Goal: Check status: Check status

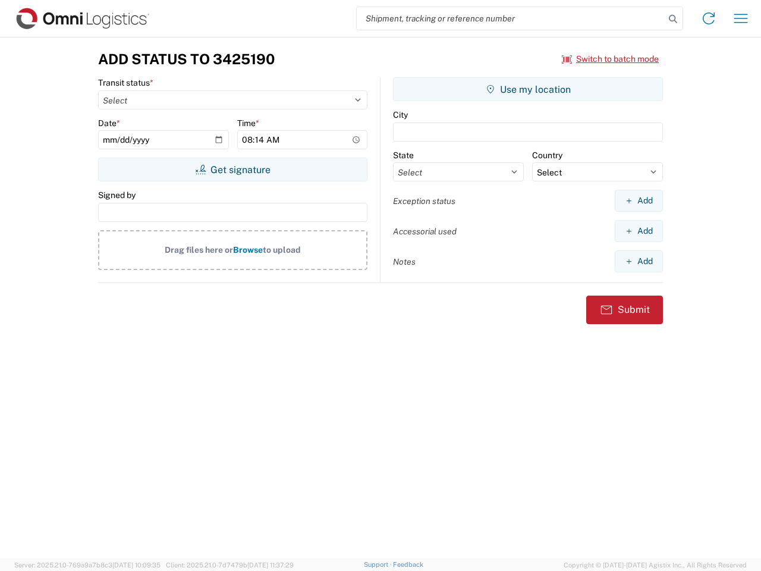
click at [511, 18] on input "search" at bounding box center [511, 18] width 308 height 23
click at [673, 19] on icon at bounding box center [673, 19] width 17 height 17
click at [709, 18] on icon at bounding box center [708, 18] width 19 height 19
click at [741, 18] on icon "button" at bounding box center [741, 18] width 14 height 9
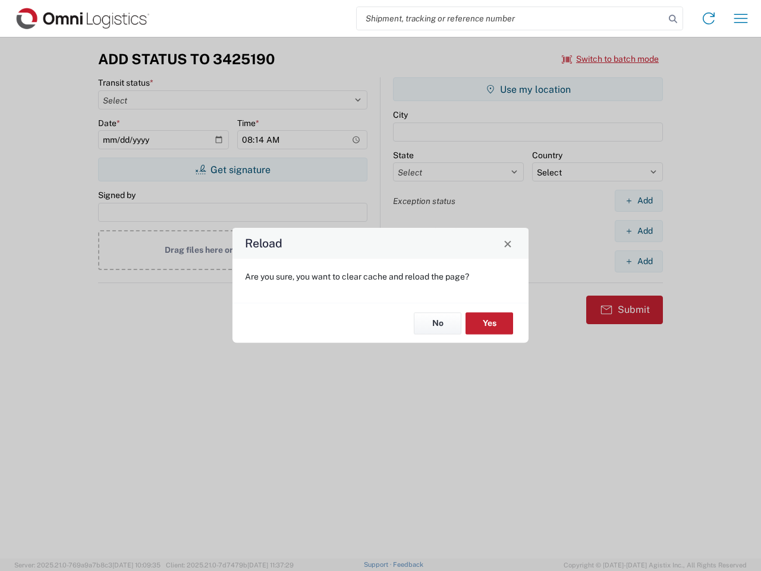
click at [233, 169] on div "Reload Are you sure, you want to clear cache and reload the page? No Yes" at bounding box center [380, 285] width 761 height 571
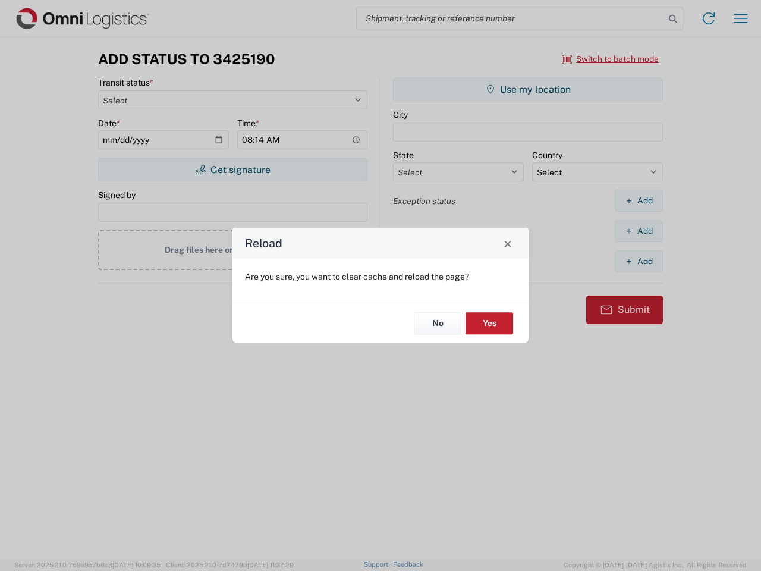
click at [528, 89] on div "Reload Are you sure, you want to clear cache and reload the page? No Yes" at bounding box center [380, 285] width 761 height 571
click at [639, 200] on div "Reload Are you sure, you want to clear cache and reload the page? No Yes" at bounding box center [380, 285] width 761 height 571
click at [639, 231] on div "Reload Are you sure, you want to clear cache and reload the page? No Yes" at bounding box center [380, 285] width 761 height 571
click at [639, 261] on div "Reload Are you sure, you want to clear cache and reload the page? No Yes" at bounding box center [380, 285] width 761 height 571
